Goal: Task Accomplishment & Management: Manage account settings

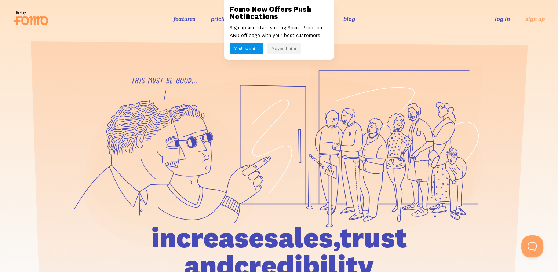
click at [506, 23] on div "features pricing 106+ integrations reviews blog log in sign up log in sign up" at bounding box center [279, 19] width 532 height 20
click at [502, 20] on link "log in" at bounding box center [502, 18] width 15 height 7
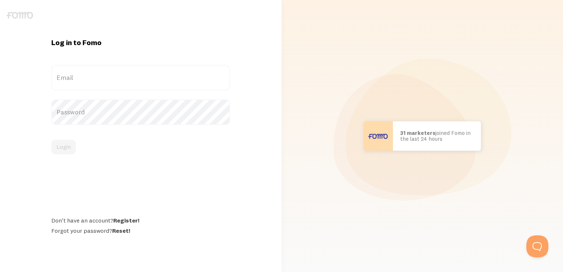
click at [84, 77] on label "Email" at bounding box center [140, 78] width 179 height 26
click at [84, 77] on input "Email" at bounding box center [140, 78] width 179 height 26
paste input "Graham@Comedytheory.Tv"
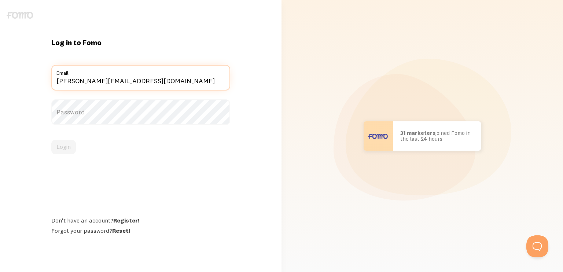
type input "Graham@Comedytheory.Tv"
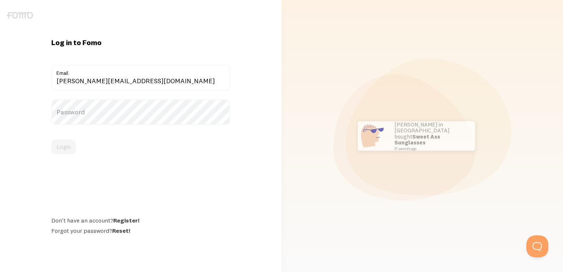
click at [102, 112] on label "Password" at bounding box center [140, 112] width 179 height 26
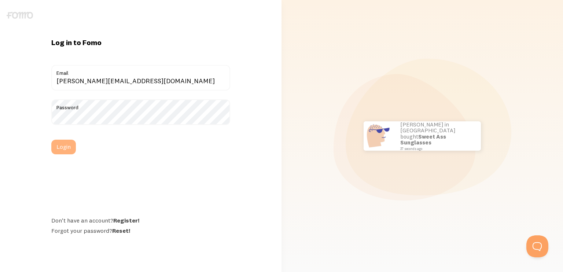
click at [73, 150] on button "Login" at bounding box center [63, 147] width 25 height 15
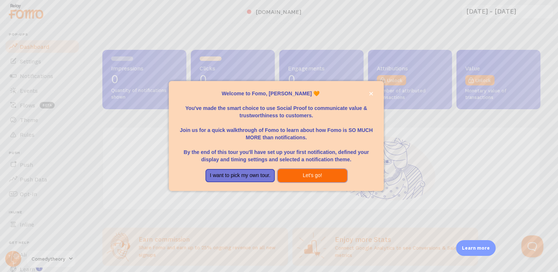
click at [295, 178] on button "Let's go!" at bounding box center [312, 175] width 69 height 13
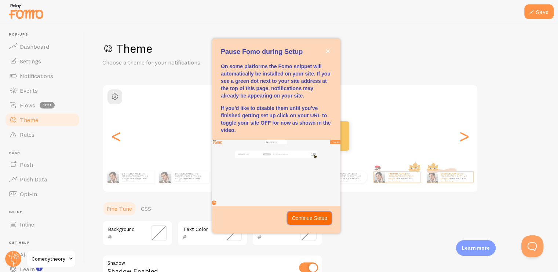
click at [301, 217] on p "Continue Setup" at bounding box center [310, 218] width 36 height 7
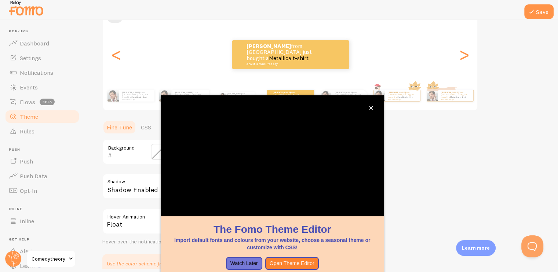
scroll to position [97, 0]
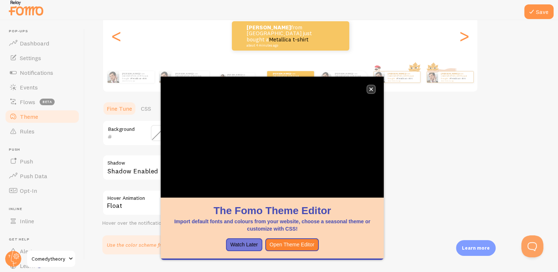
click at [371, 88] on icon "close," at bounding box center [371, 89] width 4 height 4
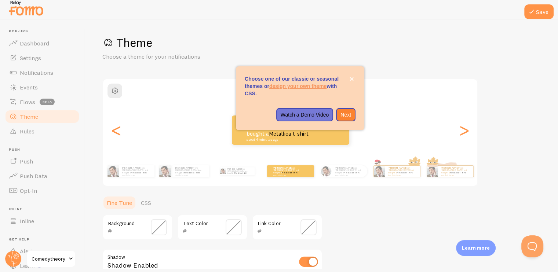
scroll to position [0, 0]
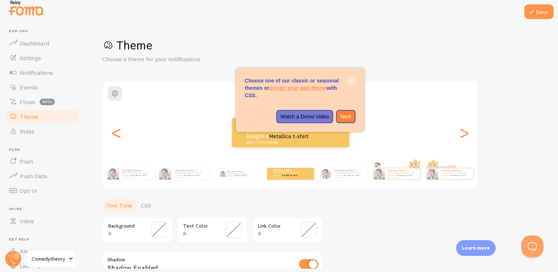
click at [349, 80] on button "close," at bounding box center [352, 81] width 8 height 8
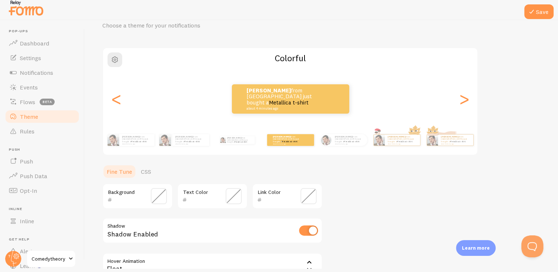
scroll to position [37, 0]
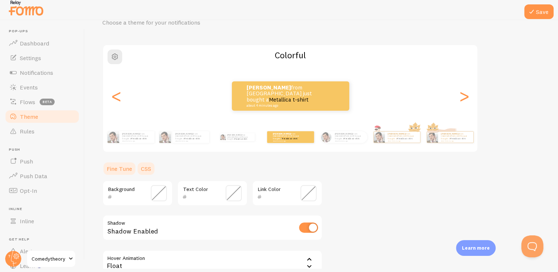
click at [153, 170] on link "CSS" at bounding box center [145, 168] width 19 height 15
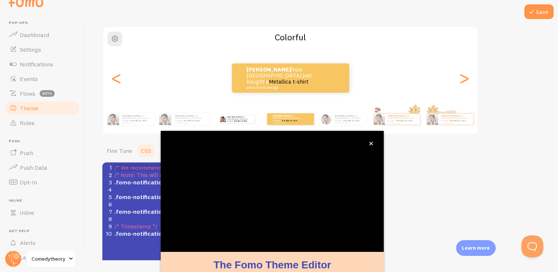
scroll to position [60, 0]
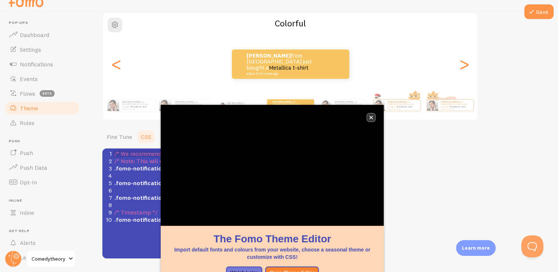
click at [370, 116] on icon "close," at bounding box center [371, 118] width 4 height 4
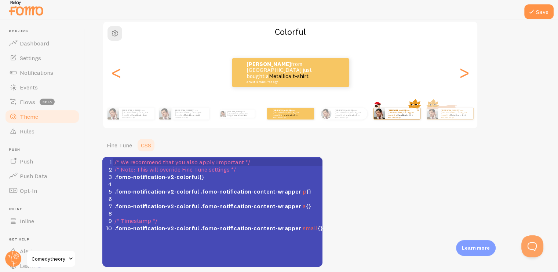
click at [385, 111] on div "[PERSON_NAME] from [GEOGRAPHIC_DATA] just bought a Metallica t-shirt about 4 mi…" at bounding box center [402, 113] width 35 height 11
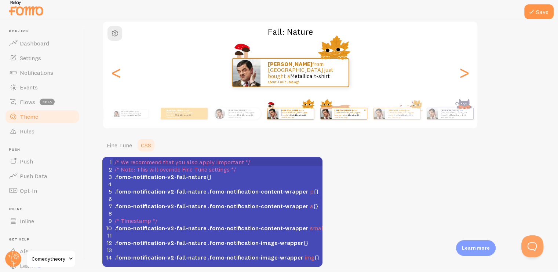
click at [357, 117] on div "[PERSON_NAME] from [GEOGRAPHIC_DATA] just bought a Metallica t-shirt about 4 mi…" at bounding box center [349, 113] width 35 height 11
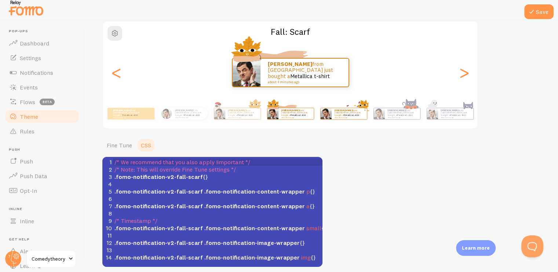
click at [352, 116] on div "[PERSON_NAME] from [GEOGRAPHIC_DATA] just bought a Metallica t-shirt about 4 mi…" at bounding box center [349, 113] width 35 height 11
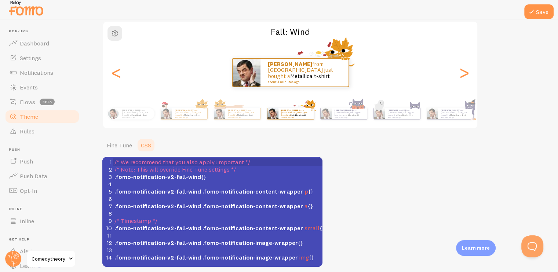
click at [352, 116] on div "[PERSON_NAME] from [GEOGRAPHIC_DATA] just bought a Metallica t-shirt about 4 mi…" at bounding box center [349, 113] width 35 height 11
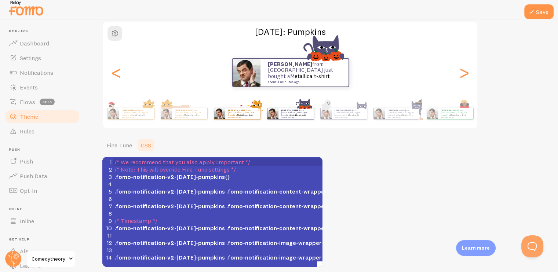
click at [352, 116] on div "[PERSON_NAME] from [GEOGRAPHIC_DATA] just bought a Metallica t-shirt about 4 mi…" at bounding box center [349, 113] width 35 height 11
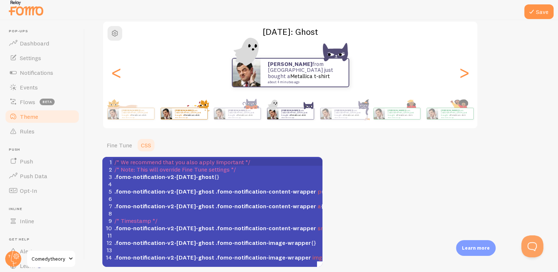
click at [314, 116] on div "[PERSON_NAME] from [GEOGRAPHIC_DATA] just bought a Metallica t-shirt about 4 mi…" at bounding box center [295, 113] width 35 height 11
click at [352, 116] on div "[PERSON_NAME] from [GEOGRAPHIC_DATA] just bought a Metallica t-shirt about 4 mi…" at bounding box center [349, 113] width 35 height 11
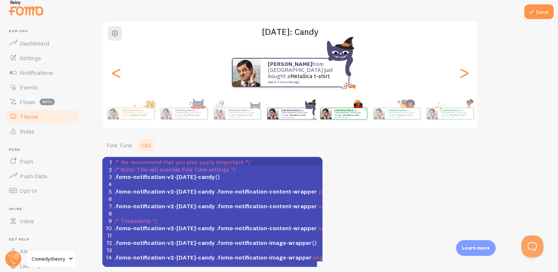
click at [352, 117] on small "about 4 minutes ago" at bounding box center [349, 117] width 29 height 1
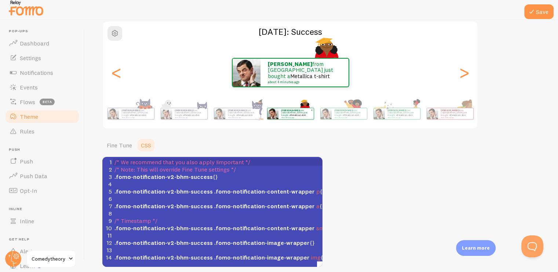
click at [352, 117] on small "about 4 minutes ago" at bounding box center [349, 117] width 29 height 1
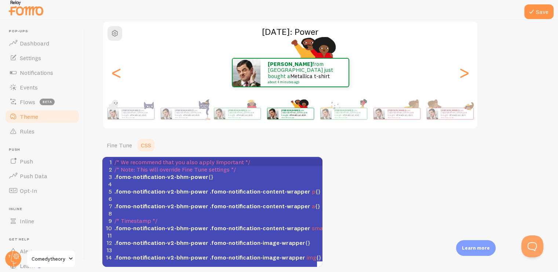
click at [263, 111] on div "[PERSON_NAME] from [GEOGRAPHIC_DATA] just bought a Metallica t-shirt about 4 mi…" at bounding box center [290, 113] width 421 height 29
click at [254, 113] on p "[PERSON_NAME] from [GEOGRAPHIC_DATA] just bought a Metallica t-shirt about 4 mi…" at bounding box center [242, 113] width 29 height 9
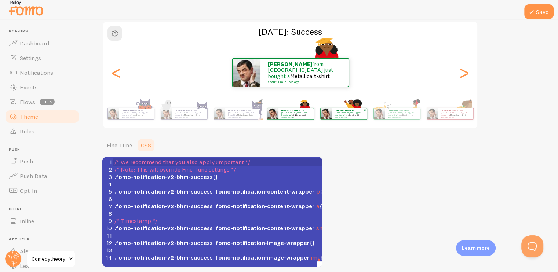
click at [341, 117] on div "[PERSON_NAME] from [GEOGRAPHIC_DATA] just bought a Metallica t-shirt about 4 mi…" at bounding box center [349, 113] width 35 height 11
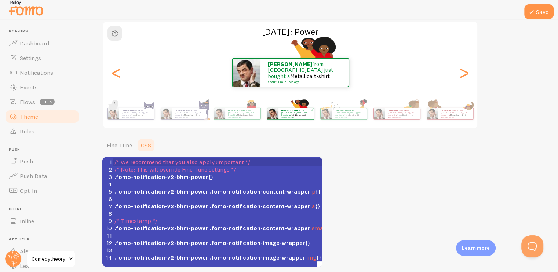
click at [311, 110] on p "[PERSON_NAME] from [GEOGRAPHIC_DATA] just bought a Metallica t-shirt about 4 mi…" at bounding box center [295, 113] width 29 height 9
click at [351, 114] on link "Metallica t-shirt" at bounding box center [351, 115] width 16 height 3
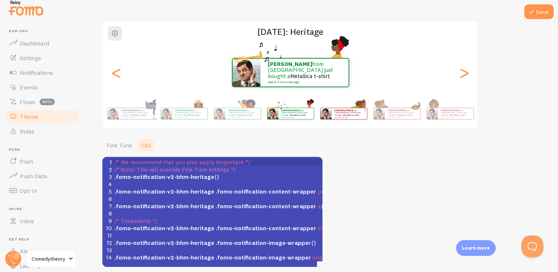
click at [364, 114] on p "[PERSON_NAME] from [GEOGRAPHIC_DATA] just bought a Metallica t-shirt about 4 mi…" at bounding box center [349, 113] width 29 height 9
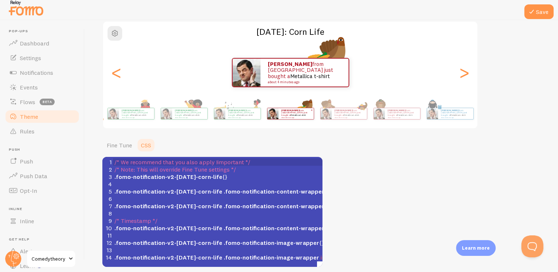
click at [364, 114] on p "[PERSON_NAME] from [GEOGRAPHIC_DATA] just bought a Metallica t-shirt about 4 mi…" at bounding box center [349, 113] width 29 height 9
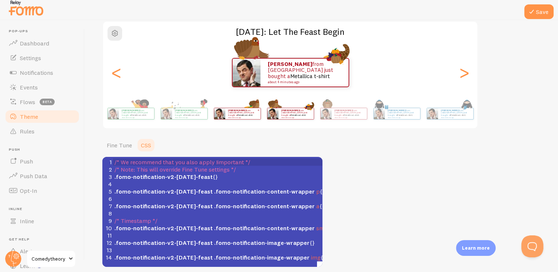
click at [364, 114] on div "[PERSON_NAME] from [GEOGRAPHIC_DATA] just bought a Metallica t-shirt about 4 mi…" at bounding box center [349, 113] width 35 height 11
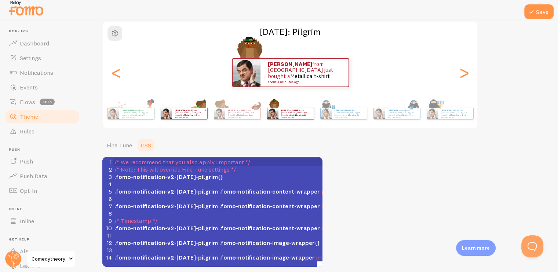
click at [364, 114] on div "[PERSON_NAME] from [GEOGRAPHIC_DATA] just bought a Metallica t-shirt about 4 mi…" at bounding box center [349, 113] width 35 height 11
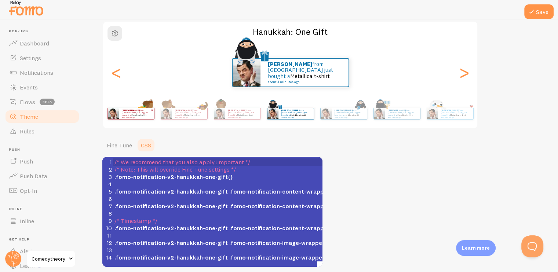
click at [364, 114] on p "[PERSON_NAME] from [GEOGRAPHIC_DATA] just bought a Metallica t-shirt about 4 mi…" at bounding box center [349, 113] width 29 height 9
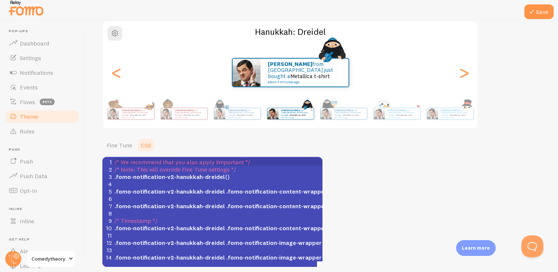
click at [306, 114] on link "Metallica t-shirt" at bounding box center [298, 115] width 16 height 3
click at [346, 117] on div "[PERSON_NAME] from [GEOGRAPHIC_DATA] just bought a Metallica t-shirt about 4 mi…" at bounding box center [349, 113] width 35 height 11
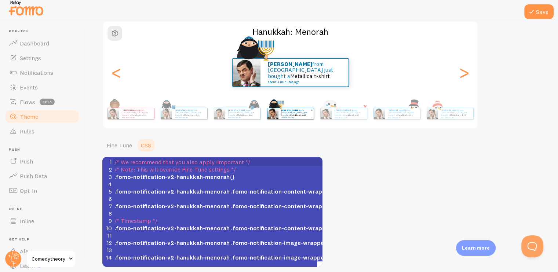
click at [346, 117] on div "[PERSON_NAME] from [GEOGRAPHIC_DATA] just bought a Metallica t-shirt about 4 mi…" at bounding box center [349, 113] width 35 height 11
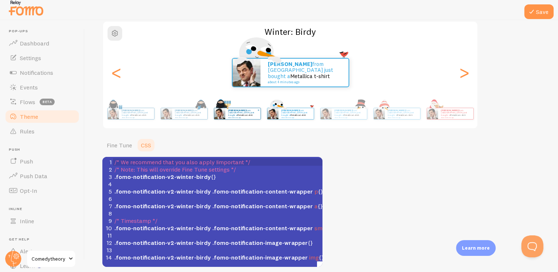
click at [346, 117] on div "[PERSON_NAME] from [GEOGRAPHIC_DATA] just bought a Metallica t-shirt about 4 mi…" at bounding box center [349, 113] width 35 height 11
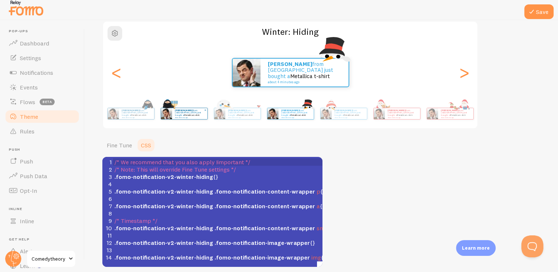
click at [346, 117] on div "[PERSON_NAME] from [GEOGRAPHIC_DATA] just bought a Metallica t-shirt about 4 mi…" at bounding box center [349, 113] width 35 height 11
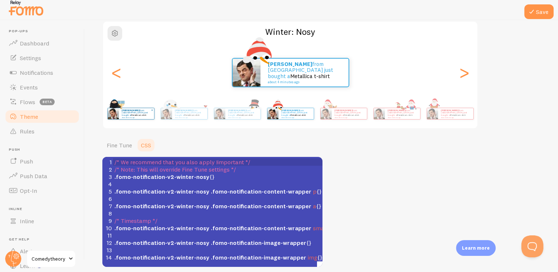
click at [346, 117] on div "[PERSON_NAME] from [GEOGRAPHIC_DATA] just bought a Metallica t-shirt about 4 mi…" at bounding box center [349, 113] width 35 height 11
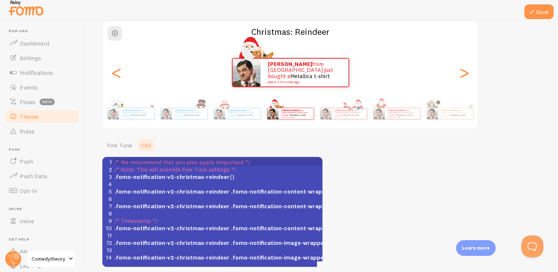
click at [346, 117] on div "[PERSON_NAME] from [GEOGRAPHIC_DATA] just bought a Metallica t-shirt about 4 mi…" at bounding box center [349, 113] width 35 height 11
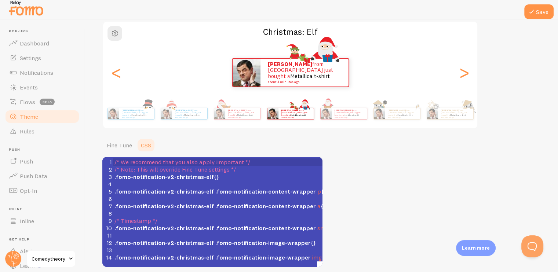
click at [314, 117] on div "[PERSON_NAME] from [GEOGRAPHIC_DATA] just bought a Metallica t-shirt about 4 mi…" at bounding box center [295, 113] width 35 height 11
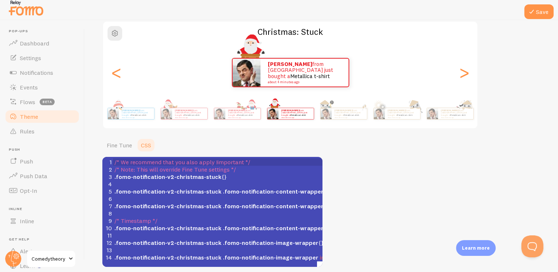
click at [346, 117] on div "[PERSON_NAME] from [GEOGRAPHIC_DATA] just bought a Metallica t-shirt about 4 mi…" at bounding box center [349, 113] width 35 height 11
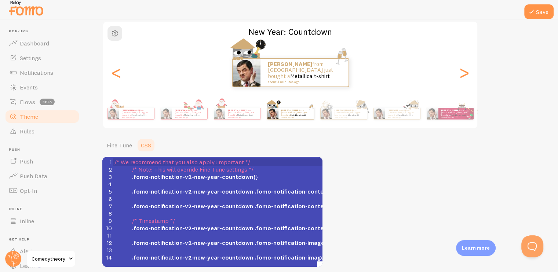
click at [346, 117] on div "[PERSON_NAME] from [GEOGRAPHIC_DATA] just bought a Metallica t-shirt about 4 mi…" at bounding box center [349, 113] width 35 height 11
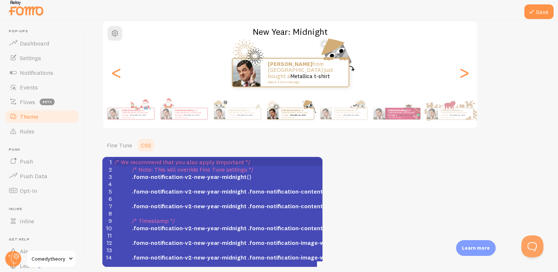
click at [346, 117] on div "[PERSON_NAME] from [GEOGRAPHIC_DATA] just bought a Metallica t-shirt about 4 mi…" at bounding box center [349, 113] width 35 height 11
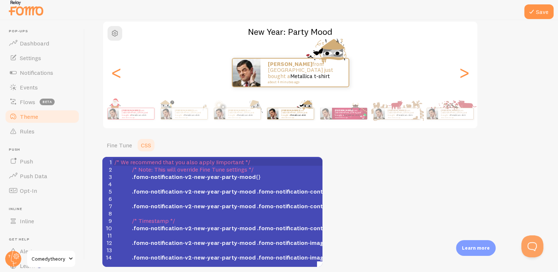
click at [346, 117] on div "[PERSON_NAME] from [GEOGRAPHIC_DATA] just bought a Metallica t-shirt about 4 mi…" at bounding box center [349, 114] width 35 height 12
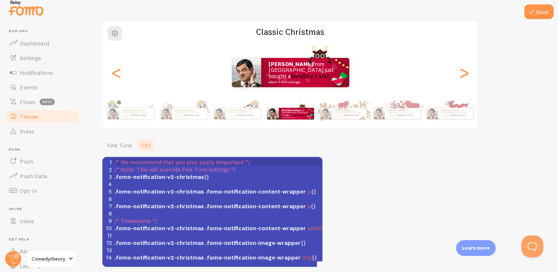
click at [346, 117] on div "[PERSON_NAME] from [GEOGRAPHIC_DATA] just bought a Metallica t-shirt about 4 mi…" at bounding box center [349, 113] width 35 height 11
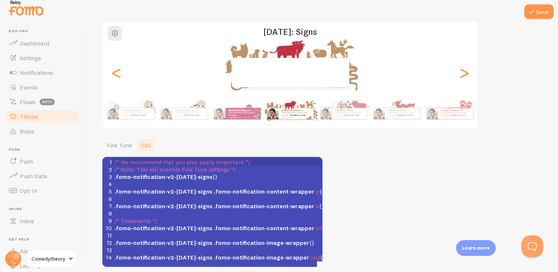
click at [346, 117] on div "[PERSON_NAME] from [GEOGRAPHIC_DATA] just bought a Metallica t-shirt about 4 mi…" at bounding box center [349, 113] width 35 height 11
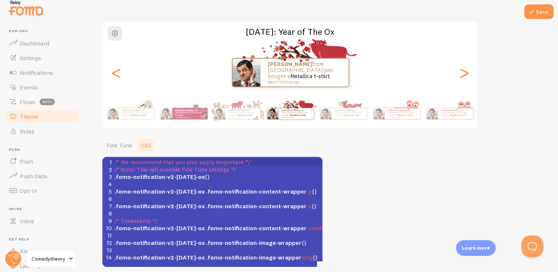
click at [310, 117] on small "about 4 minutes ago" at bounding box center [295, 117] width 29 height 1
click at [362, 117] on small "about 4 minutes ago" at bounding box center [349, 117] width 29 height 1
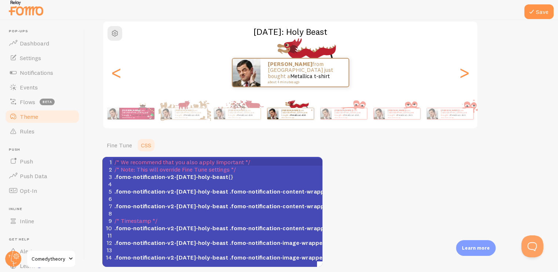
click at [362, 117] on small "about 4 minutes ago" at bounding box center [349, 117] width 29 height 1
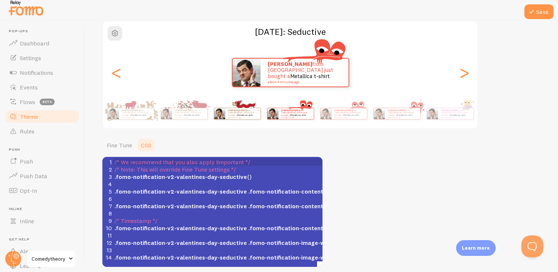
click at [362, 117] on small "about 4 minutes ago" at bounding box center [349, 117] width 29 height 1
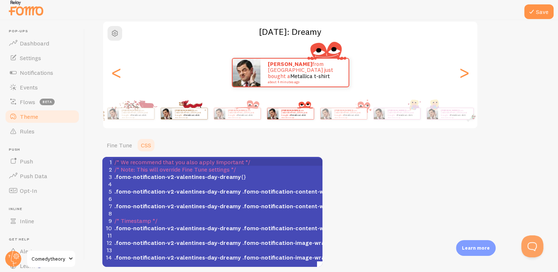
click at [362, 117] on small "about 4 minutes ago" at bounding box center [349, 117] width 29 height 1
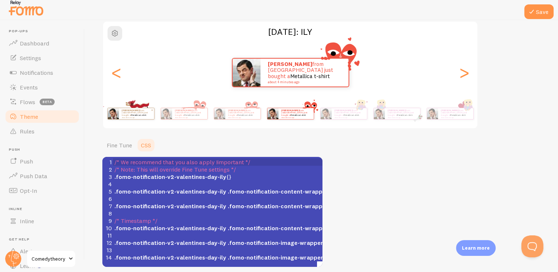
click at [362, 117] on small "about 4 minutes ago" at bounding box center [349, 117] width 29 height 1
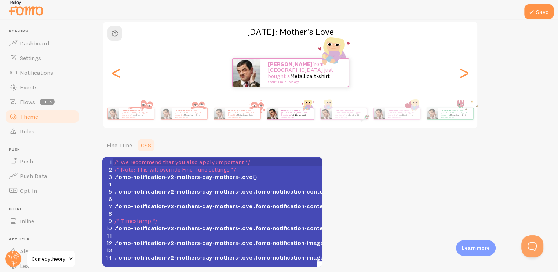
click at [362, 117] on small "about 4 minutes ago" at bounding box center [349, 117] width 29 height 1
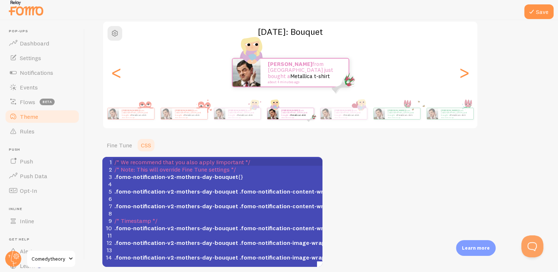
click at [362, 117] on small "about 4 minutes ago" at bounding box center [349, 117] width 29 height 1
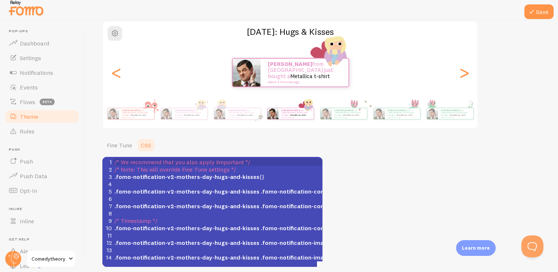
click at [310, 117] on small "about 4 minutes ago" at bounding box center [295, 117] width 29 height 1
click at [353, 117] on small "about 4 minutes ago" at bounding box center [349, 117] width 29 height 1
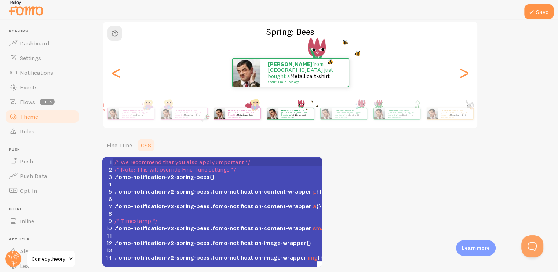
click at [353, 117] on small "about 4 minutes ago" at bounding box center [349, 117] width 29 height 1
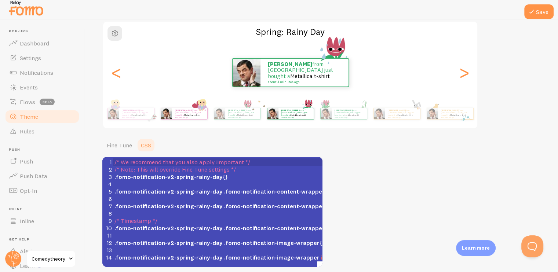
click at [353, 117] on small "about 4 minutes ago" at bounding box center [349, 117] width 29 height 1
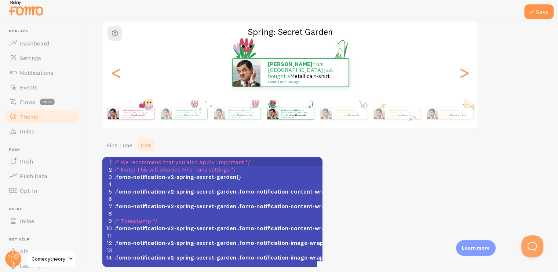
click at [353, 117] on small "about 4 minutes ago" at bounding box center [349, 117] width 29 height 1
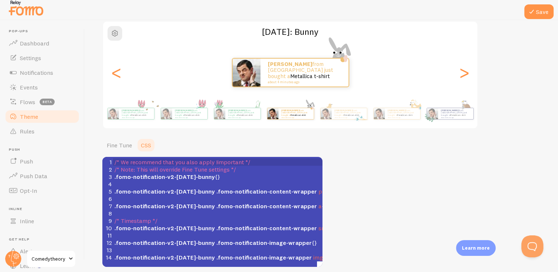
click at [353, 117] on small "about 4 minutes ago" at bounding box center [349, 117] width 29 height 1
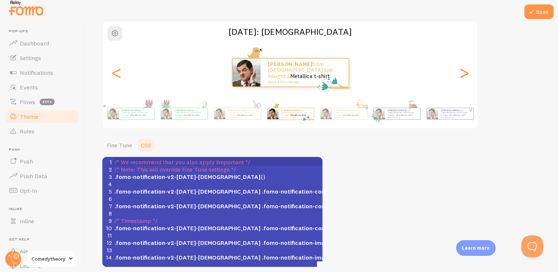
click at [353, 117] on small "about 4 minutes ago" at bounding box center [349, 117] width 29 height 1
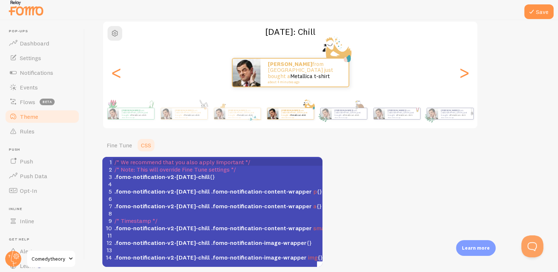
click at [353, 117] on small "about 4 minutes ago" at bounding box center [349, 117] width 29 height 1
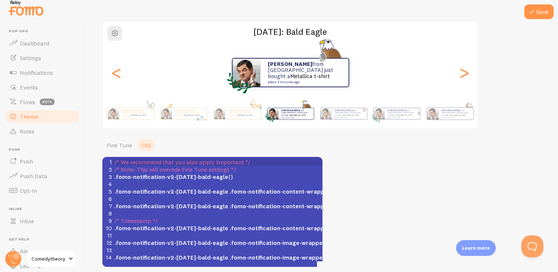
click at [353, 117] on small "about 4 minutes ago" at bounding box center [349, 117] width 29 height 1
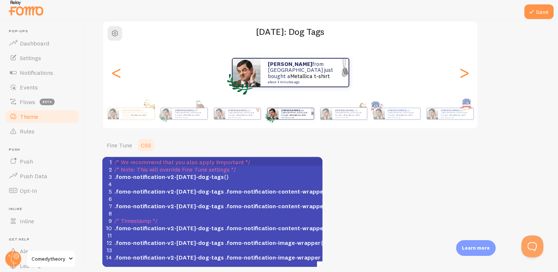
click at [353, 117] on small "about 4 minutes ago" at bounding box center [349, 117] width 28 height 1
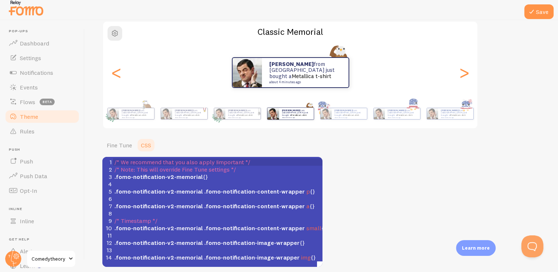
click at [353, 117] on small "about 4 minutes ago" at bounding box center [349, 117] width 29 height 1
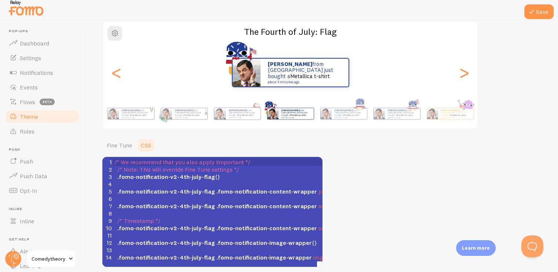
click at [353, 117] on small "about 4 minutes ago" at bounding box center [349, 117] width 29 height 1
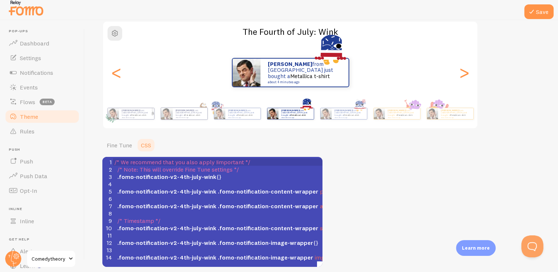
click at [353, 117] on small "about 4 minutes ago" at bounding box center [349, 117] width 29 height 1
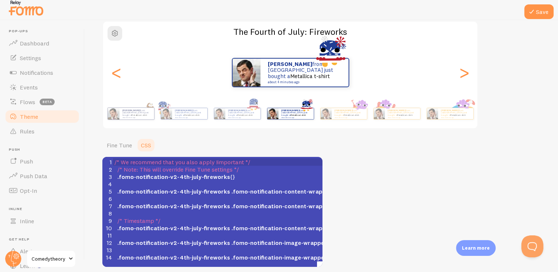
click at [353, 117] on small "about 4 minutes ago" at bounding box center [349, 117] width 29 height 1
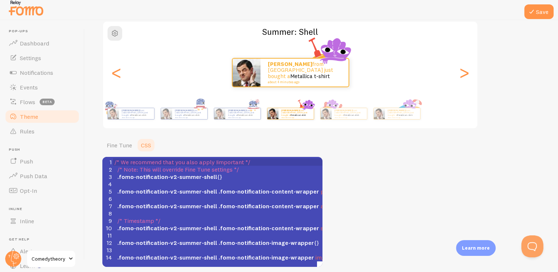
click at [353, 117] on small "about 4 minutes ago" at bounding box center [349, 117] width 29 height 1
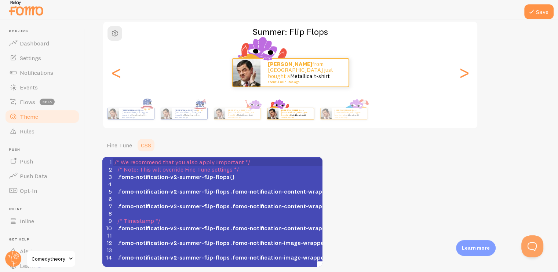
click at [353, 117] on small "about 4 minutes ago" at bounding box center [349, 117] width 29 height 1
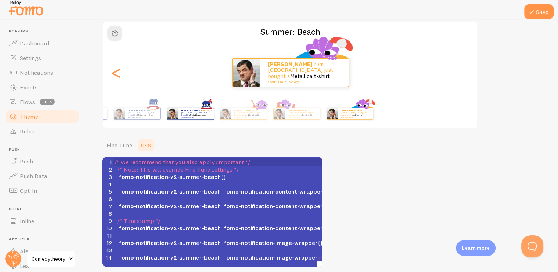
click at [556, 122] on div "Save Theme Choose a theme for your notifications Summer: Beach [PERSON_NAME] fr…" at bounding box center [321, 144] width 473 height 249
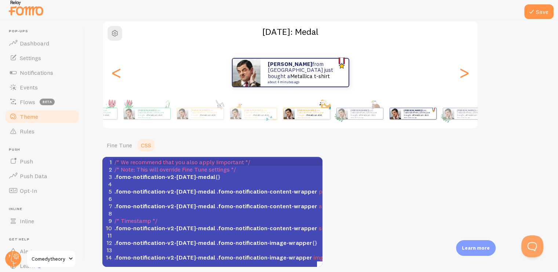
click at [330, 118] on div "[PERSON_NAME] from [GEOGRAPHIC_DATA] just bought a Metallica t-shirt about 4 mi…" at bounding box center [306, 113] width 47 height 21
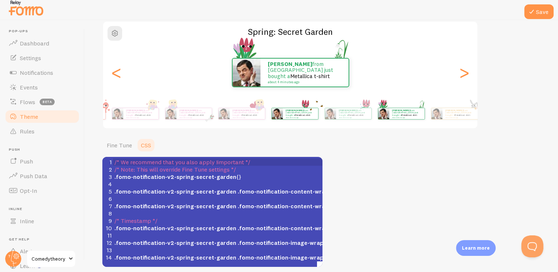
click at [318, 120] on div "[PERSON_NAME] from [GEOGRAPHIC_DATA] just bought a Metallica t-shirt about 4 mi…" at bounding box center [294, 113] width 47 height 21
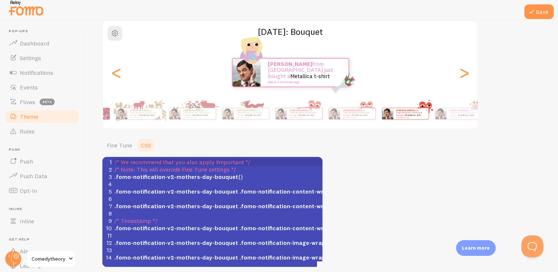
click at [399, 117] on div "[PERSON_NAME] from [GEOGRAPHIC_DATA] just bought a Metallica t-shirt about 4 mi…" at bounding box center [410, 113] width 35 height 11
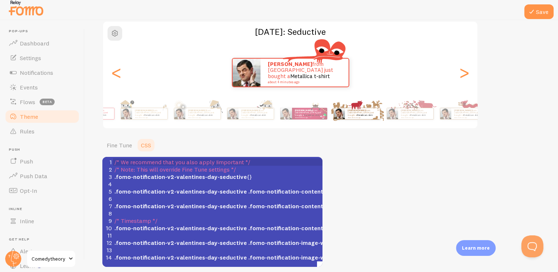
click at [380, 118] on div "[PERSON_NAME] from [GEOGRAPHIC_DATA] just bought a Metallica t-shirt about 4 mi…" at bounding box center [356, 114] width 47 height 12
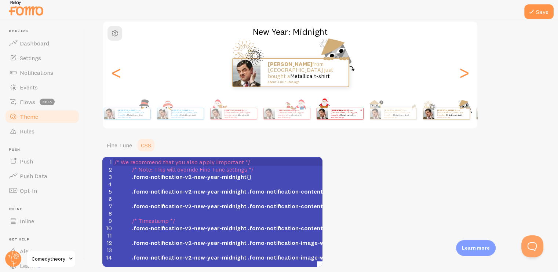
click at [356, 116] on div "[PERSON_NAME] from [GEOGRAPHIC_DATA] just bought a Metallica t-shirt about 4 mi…" at bounding box center [345, 113] width 35 height 11
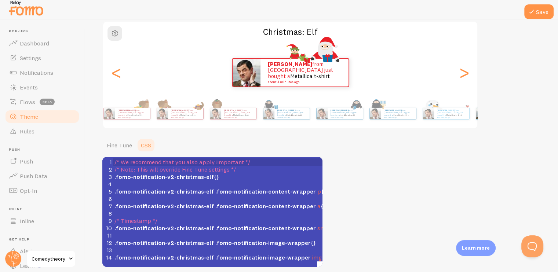
click at [512, 116] on div "Theme Choose a theme for your notifications Christmas: [PERSON_NAME] from [GEOG…" at bounding box center [321, 122] width 438 height 289
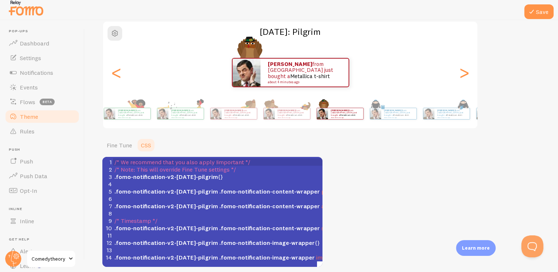
click at [405, 118] on div "[PERSON_NAME] from [GEOGRAPHIC_DATA] just bought a Metallica t-shirt about 4 mi…" at bounding box center [290, 113] width 421 height 29
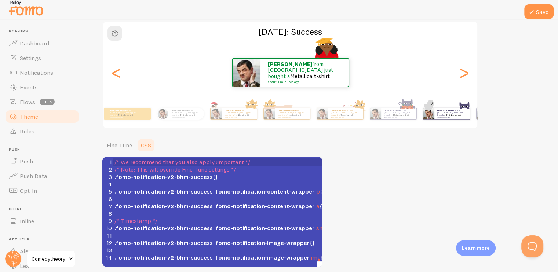
click at [485, 120] on div "Theme Choose a theme for your notifications [DATE]: Success [PERSON_NAME] from …" at bounding box center [321, 122] width 438 height 289
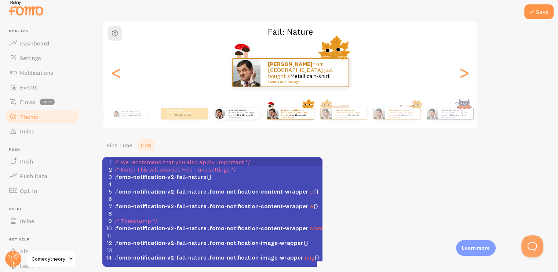
click at [248, 114] on link "Metallica t-shirt" at bounding box center [245, 115] width 16 height 3
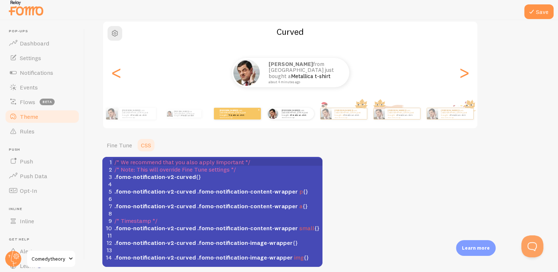
click at [240, 114] on link "Metallica t-shirt" at bounding box center [237, 115] width 16 height 3
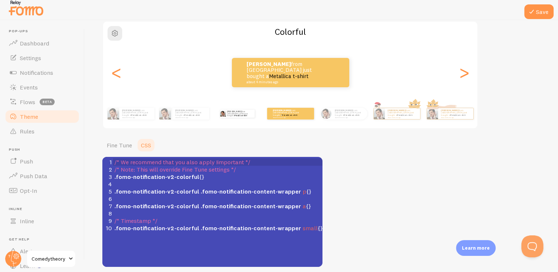
click at [230, 118] on div "[PERSON_NAME] from [GEOGRAPHIC_DATA] just bought a Metallica t-shirt about 4 mi…" at bounding box center [236, 113] width 47 height 21
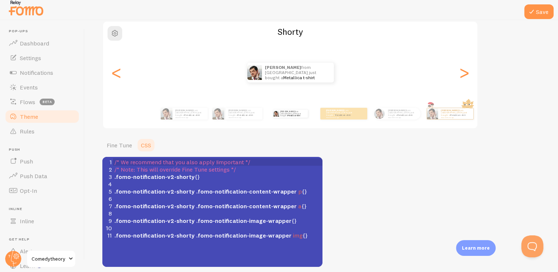
click at [230, 118] on div "[PERSON_NAME] from [GEOGRAPHIC_DATA] just bought a Metallica t-shirt about 4 mi…" at bounding box center [244, 114] width 37 height 12
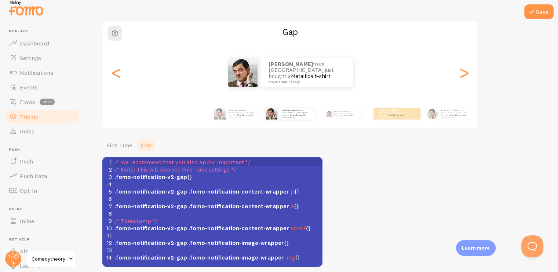
click at [229, 117] on div "[PERSON_NAME] from [GEOGRAPHIC_DATA] just bought a Metallica t-shirt about 4 mi…" at bounding box center [423, 113] width 421 height 21
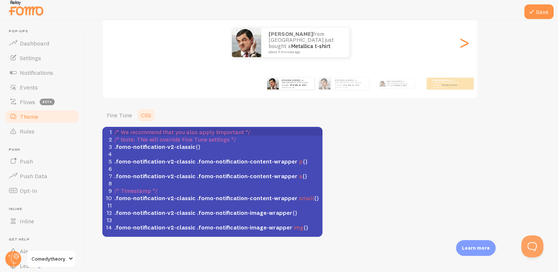
scroll to position [93, 0]
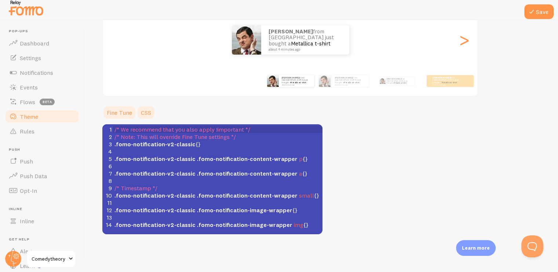
click at [117, 109] on link "Fine Tune" at bounding box center [119, 112] width 34 height 15
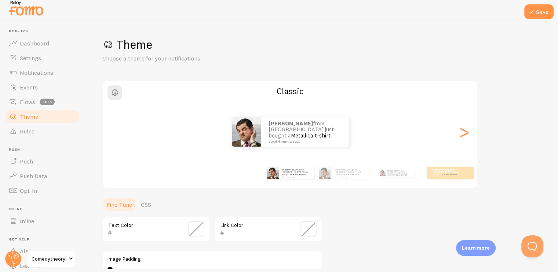
scroll to position [0, 0]
click at [46, 47] on link "Dashboard" at bounding box center [42, 43] width 76 height 15
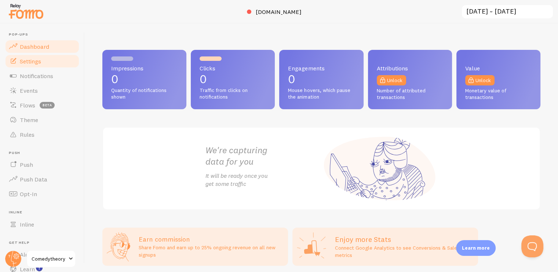
click at [48, 64] on link "Settings" at bounding box center [42, 61] width 76 height 15
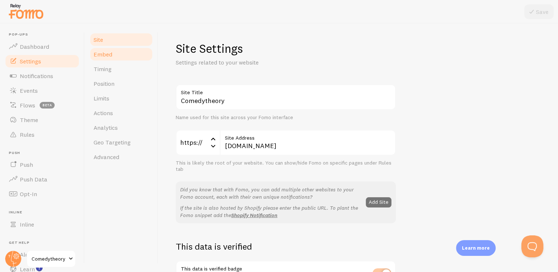
click at [102, 52] on span "Embed" at bounding box center [103, 54] width 19 height 7
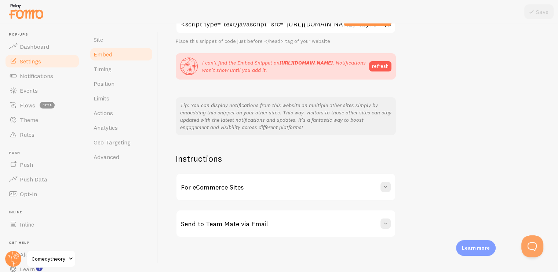
scroll to position [3, 0]
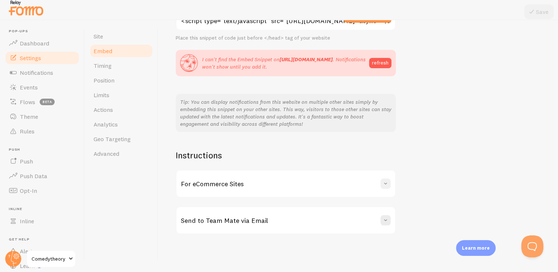
click at [387, 183] on span at bounding box center [385, 183] width 7 height 7
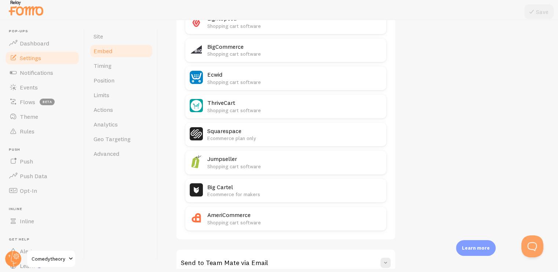
scroll to position [468, 0]
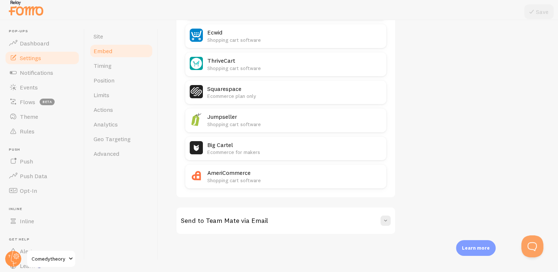
click at [385, 214] on div "Send to Team Mate via Email" at bounding box center [285, 221] width 219 height 26
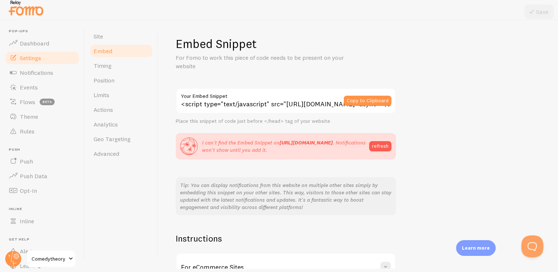
scroll to position [0, 0]
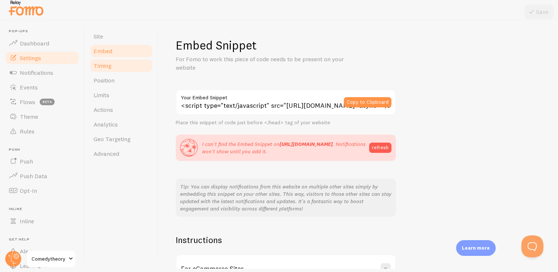
click at [109, 66] on span "Timing" at bounding box center [103, 65] width 18 height 7
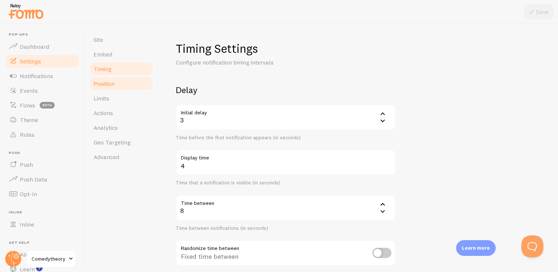
click at [112, 77] on link "Position" at bounding box center [121, 83] width 64 height 15
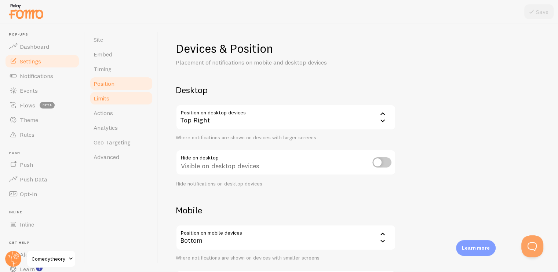
click at [119, 94] on link "Limits" at bounding box center [121, 98] width 64 height 15
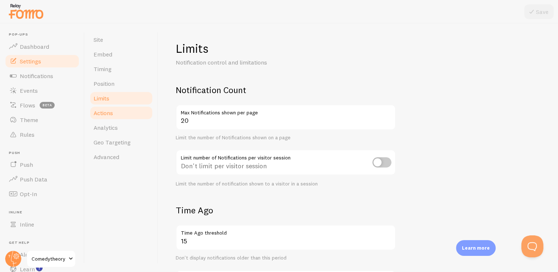
click at [108, 116] on span "Actions" at bounding box center [103, 112] width 19 height 7
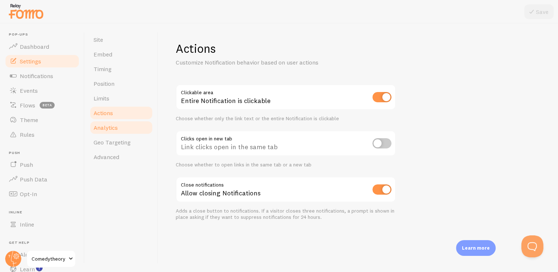
click at [124, 131] on link "Analytics" at bounding box center [121, 127] width 64 height 15
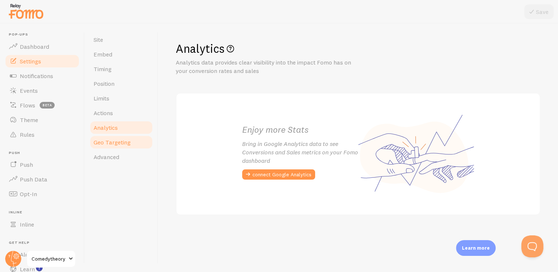
click at [118, 141] on span "Geo Targeting" at bounding box center [112, 142] width 37 height 7
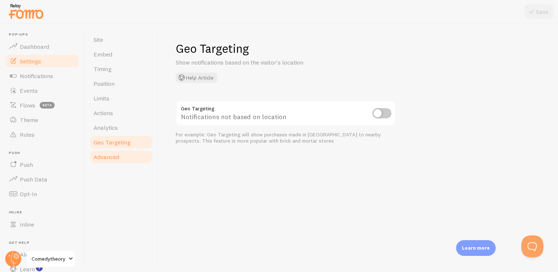
click at [113, 154] on span "Advanced" at bounding box center [107, 156] width 26 height 7
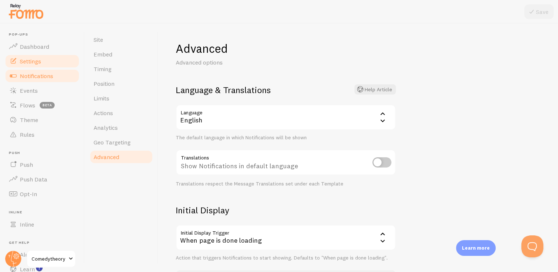
click at [41, 77] on span "Notifications" at bounding box center [36, 75] width 33 height 7
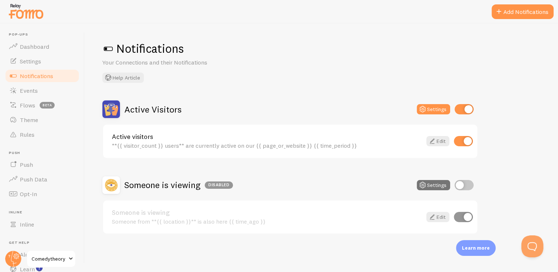
scroll to position [3, 0]
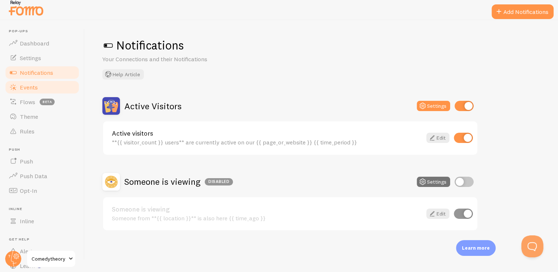
click at [45, 85] on link "Events" at bounding box center [42, 87] width 76 height 15
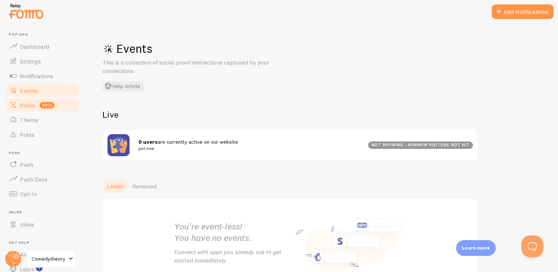
click at [28, 103] on span "Flows" at bounding box center [27, 105] width 15 height 7
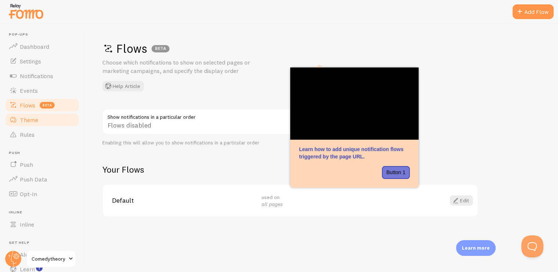
click at [24, 114] on link "Theme" at bounding box center [42, 120] width 76 height 15
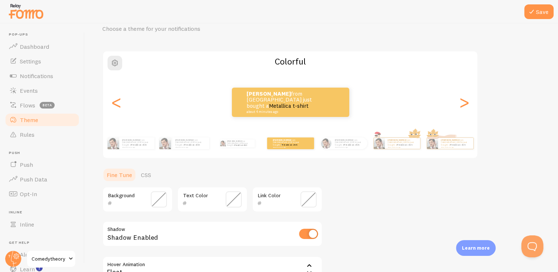
scroll to position [37, 0]
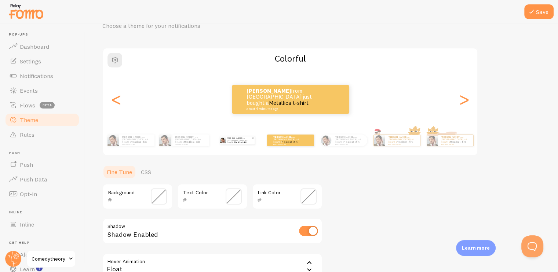
click at [226, 143] on div "[PERSON_NAME] from [GEOGRAPHIC_DATA] just bought a Metallica t-shirt about 4 mi…" at bounding box center [240, 140] width 29 height 8
click at [178, 143] on small "about 4 minutes ago" at bounding box center [190, 143] width 30 height 1
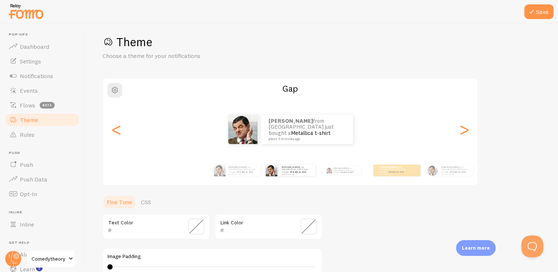
scroll to position [4, 0]
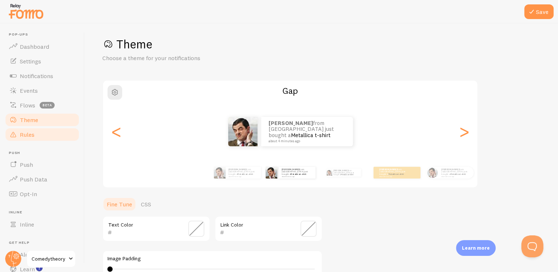
click at [33, 137] on span "Rules" at bounding box center [27, 134] width 15 height 7
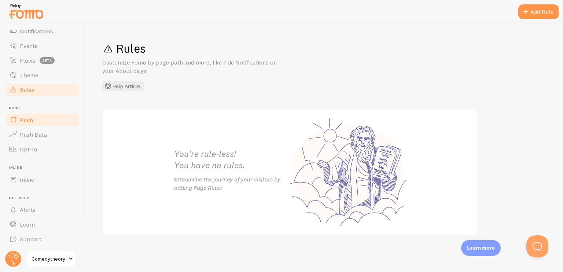
scroll to position [45, 0]
click at [34, 123] on link "Push" at bounding box center [42, 119] width 76 height 15
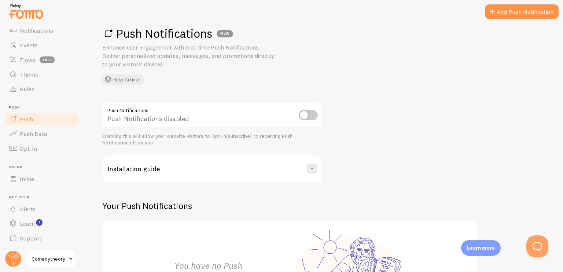
scroll to position [15, 0]
click at [54, 138] on link "Push Data" at bounding box center [42, 134] width 76 height 15
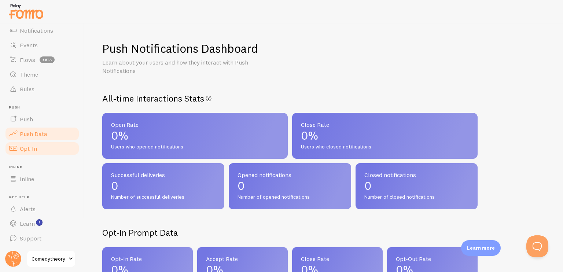
click at [16, 148] on span at bounding box center [13, 148] width 9 height 9
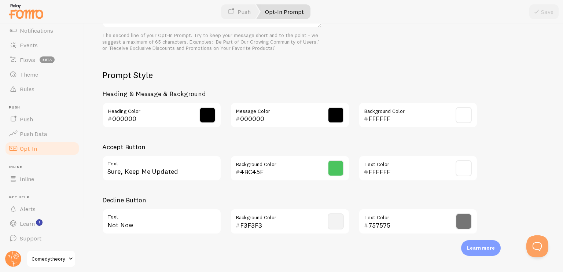
scroll to position [328, 0]
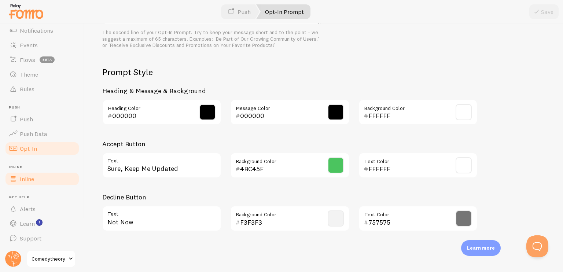
click at [34, 175] on link "Inline" at bounding box center [42, 179] width 76 height 15
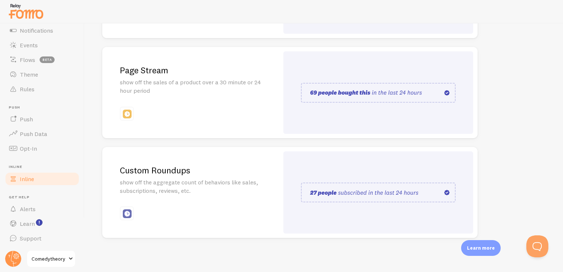
scroll to position [171, 0]
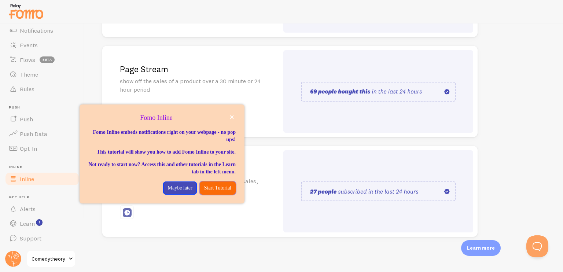
click at [222, 192] on p "Start Tutorial" at bounding box center [217, 188] width 27 height 7
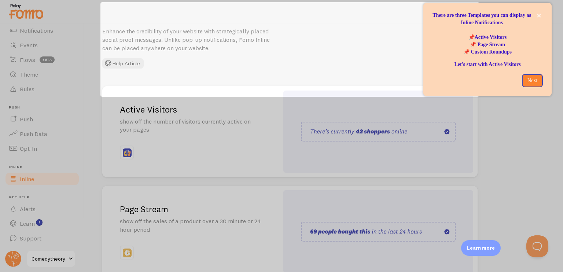
scroll to position [0, 0]
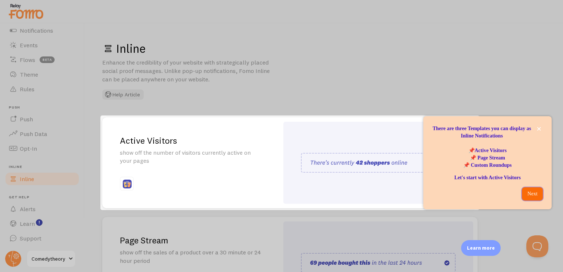
click at [531, 194] on p "Next" at bounding box center [533, 193] width 12 height 7
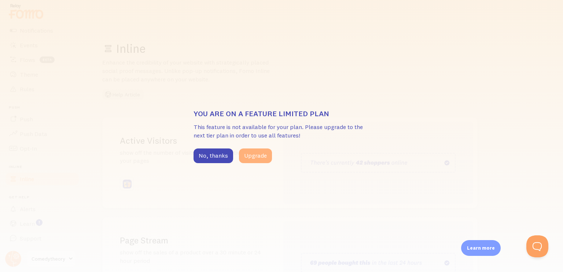
click at [258, 158] on button "Upgrade" at bounding box center [255, 156] width 33 height 15
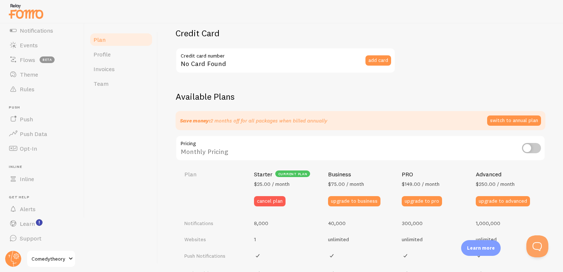
checkbox input "true"
